Goal: Transaction & Acquisition: Book appointment/travel/reservation

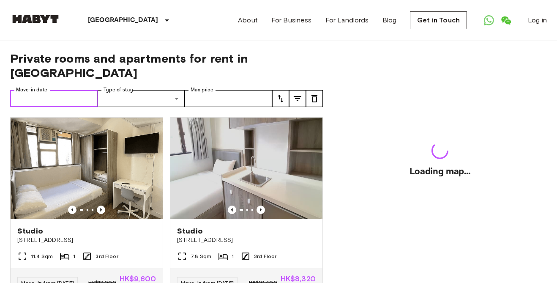
click at [55, 90] on input "Move-in date" at bounding box center [54, 98] width 88 height 17
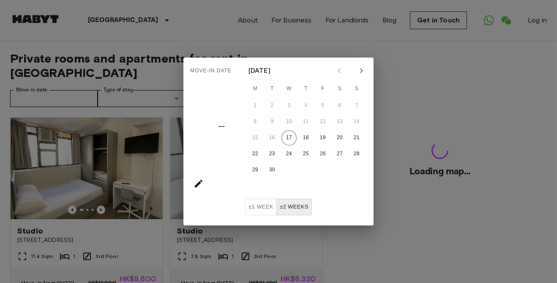
click at [354, 70] on button "Next month" at bounding box center [361, 70] width 14 height 14
click at [304, 138] on button "16" at bounding box center [306, 137] width 15 height 15
type input "**********"
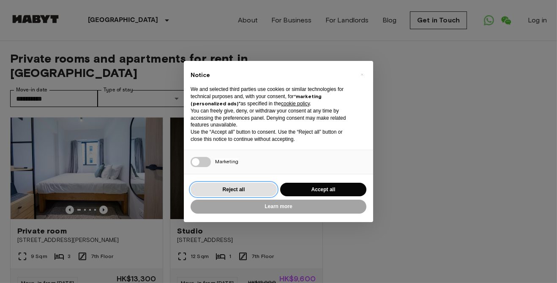
click at [226, 189] on button "Reject all" at bounding box center [234, 190] width 86 height 14
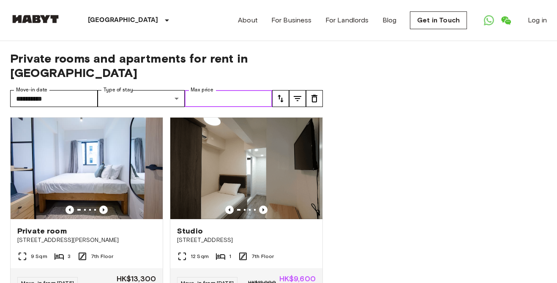
click at [202, 90] on input "Max price" at bounding box center [229, 98] width 88 height 17
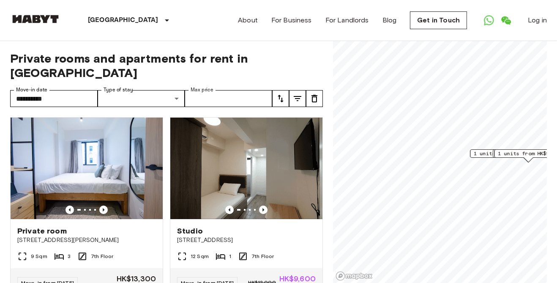
click at [298, 93] on icon "tune" at bounding box center [298, 98] width 10 height 10
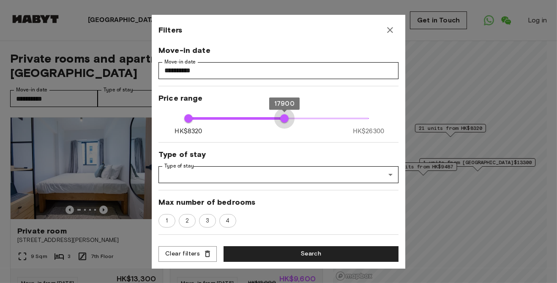
type input "*****"
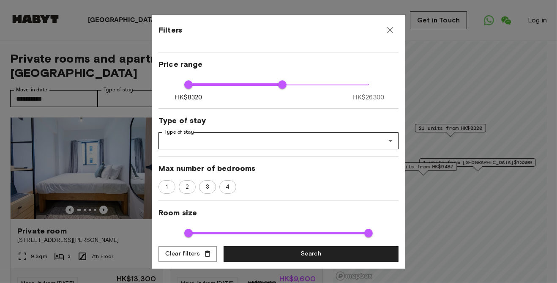
scroll to position [34, 0]
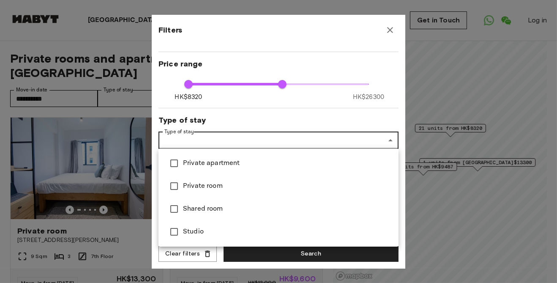
click at [307, 134] on div at bounding box center [278, 141] width 557 height 283
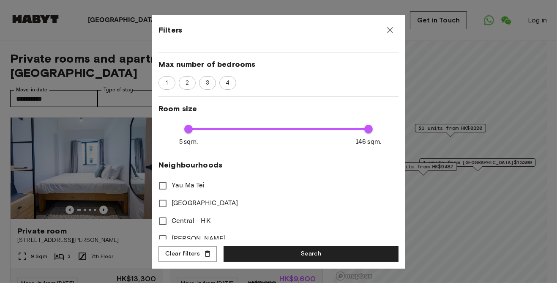
scroll to position [146, 0]
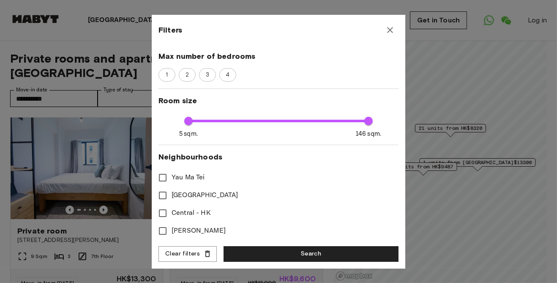
click at [200, 175] on span "Yau Ma Tei" at bounding box center [188, 178] width 33 height 10
click at [293, 255] on button "Search" at bounding box center [311, 254] width 175 height 16
type input "*****"
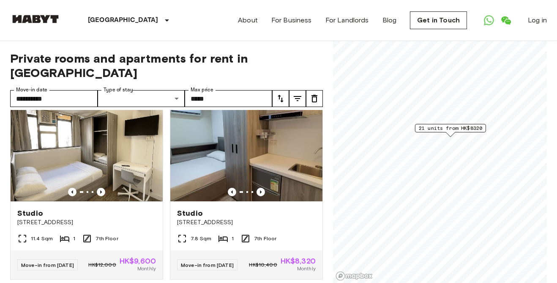
scroll to position [765, 0]
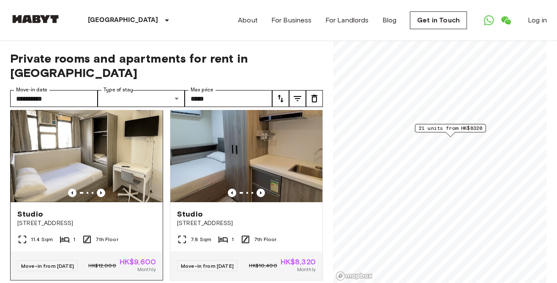
click at [116, 164] on img at bounding box center [87, 151] width 152 height 101
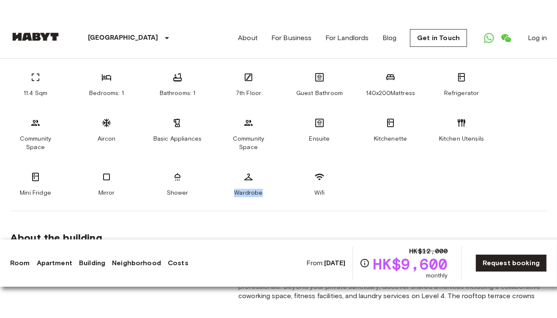
scroll to position [378, 0]
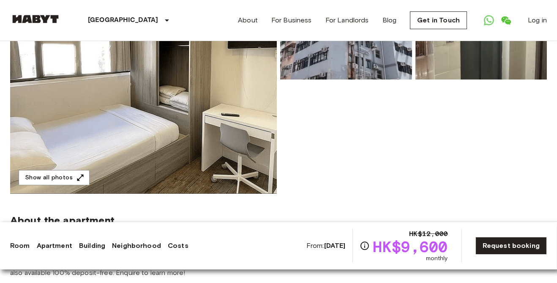
scroll to position [140, 0]
